Goal: Task Accomplishment & Management: Manage account settings

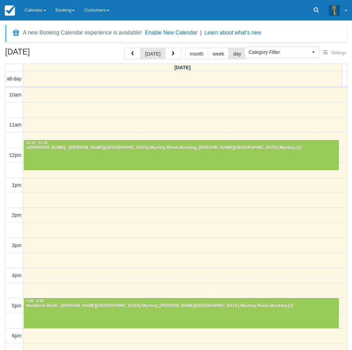
select select
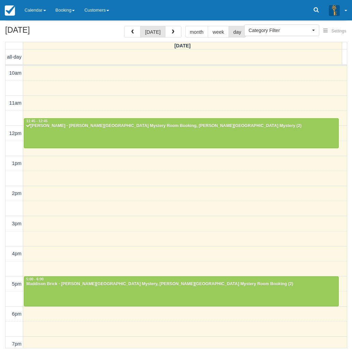
scroll to position [94, 0]
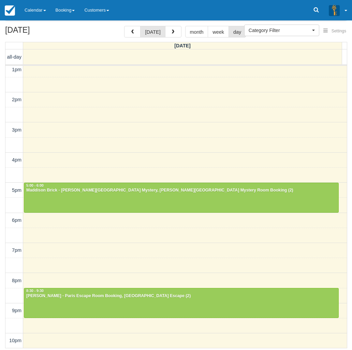
click at [2, 288] on div "September 19, 2025 today month week day Friday all-day 10am 11am 12pm 1pm 2pm 3…" at bounding box center [176, 187] width 352 height 322
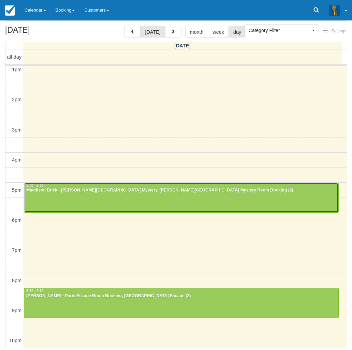
click at [71, 195] on div at bounding box center [181, 197] width 314 height 29
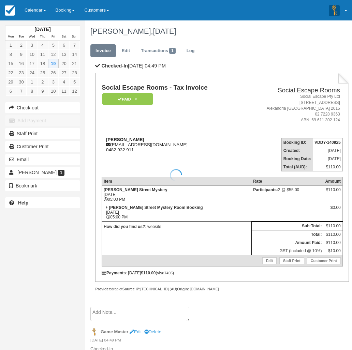
click at [115, 138] on div at bounding box center [176, 175] width 352 height 350
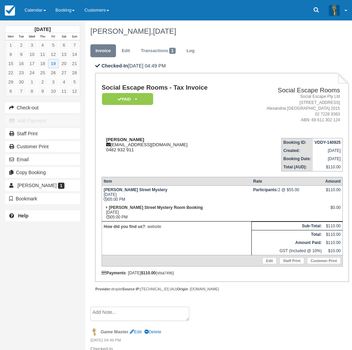
drag, startPoint x: 111, startPoint y: 142, endPoint x: 134, endPoint y: 138, distance: 23.4
click at [129, 139] on strong "Maddison Brick" at bounding box center [125, 139] width 38 height 5
click at [122, 140] on strong "Maddison Brick" at bounding box center [125, 139] width 38 height 5
drag, startPoint x: 122, startPoint y: 140, endPoint x: 132, endPoint y: 140, distance: 9.9
click at [132, 140] on strong "Maddison Brick" at bounding box center [125, 139] width 38 height 5
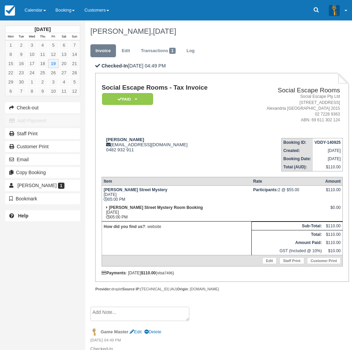
copy strong "Maddison Brick"
click at [7, 258] on div "September 2025 Mon Tue Wed Thu Fri Sat Sun 1 2 3 4 5 6 7 8 9 10 11 12 13 14 15 …" at bounding box center [42, 175] width 85 height 350
click at [35, 7] on link "Calendar" at bounding box center [35, 10] width 31 height 20
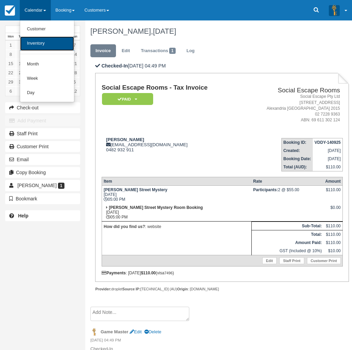
click at [36, 41] on link "Inventory" at bounding box center [47, 43] width 54 height 14
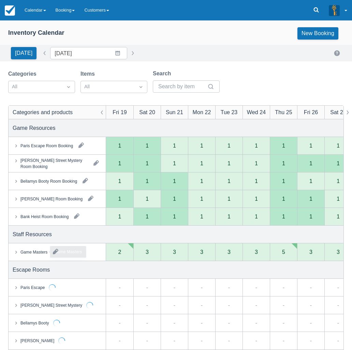
click at [37, 253] on div "Game Masters" at bounding box center [33, 252] width 27 height 6
